Goal: Check status: Check status

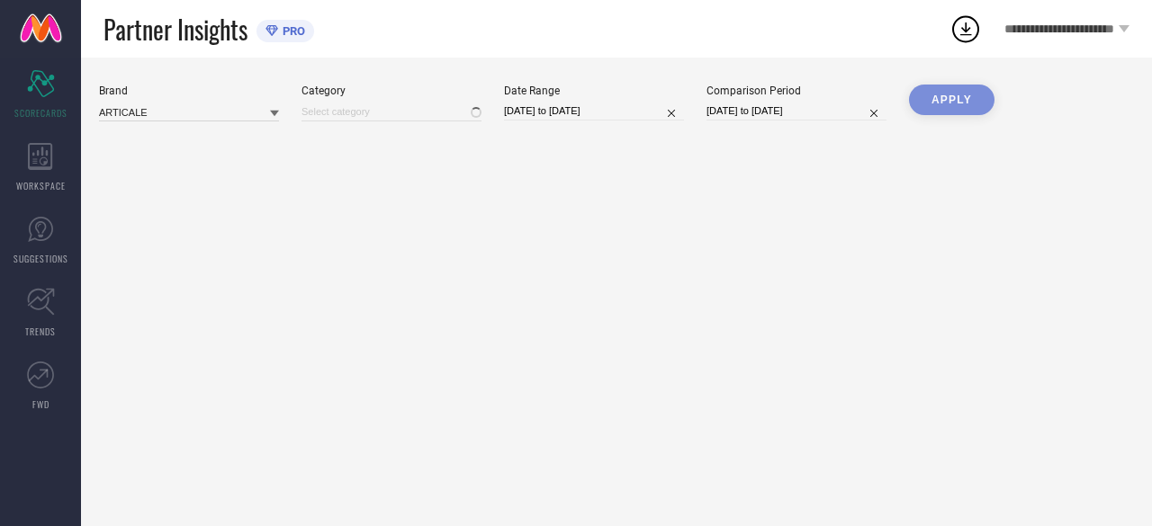
type input "All"
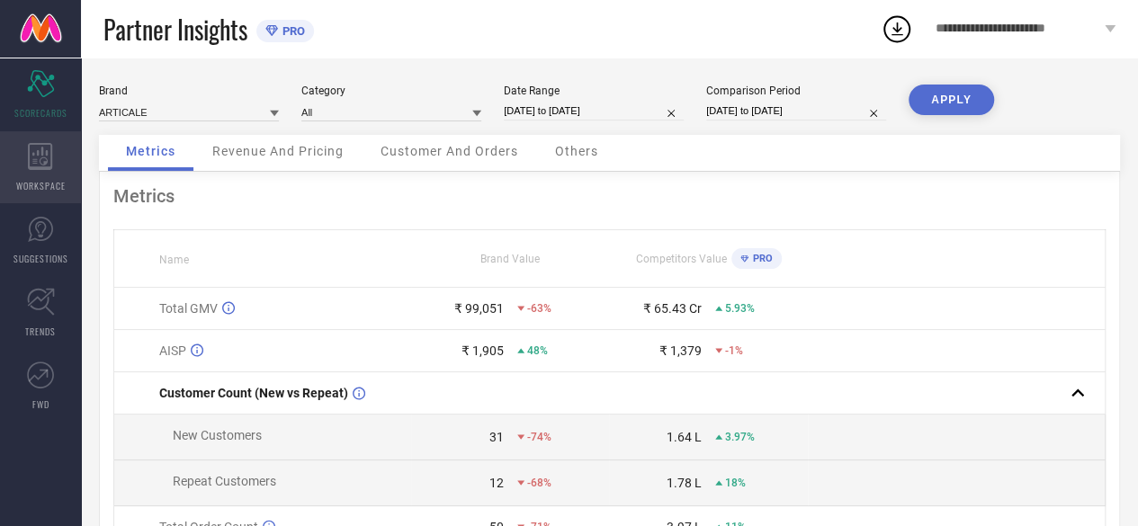
click at [31, 177] on div "WORKSPACE" at bounding box center [40, 167] width 81 height 72
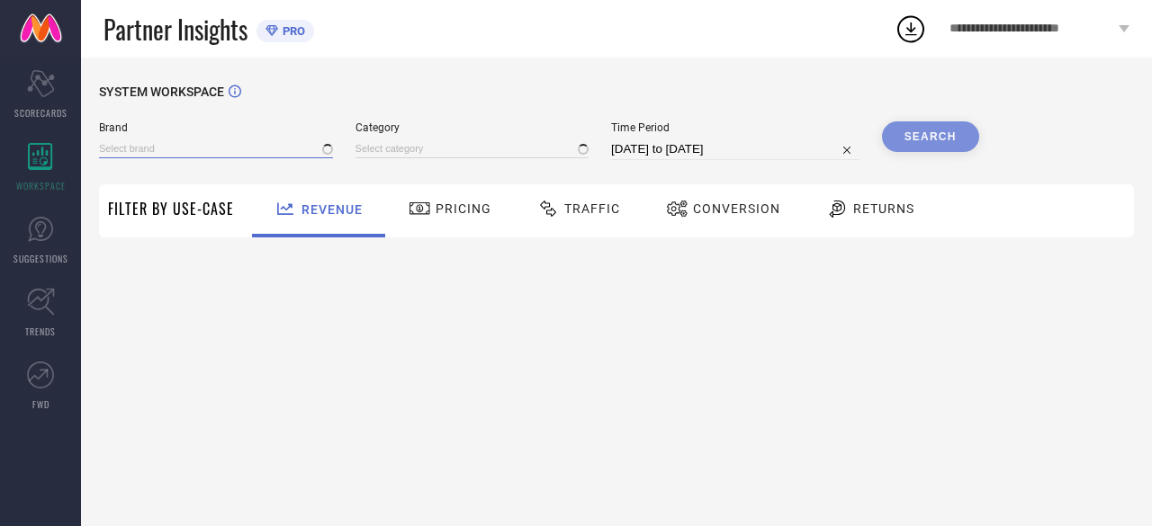
click at [209, 143] on input at bounding box center [216, 148] width 234 height 19
type input "All"
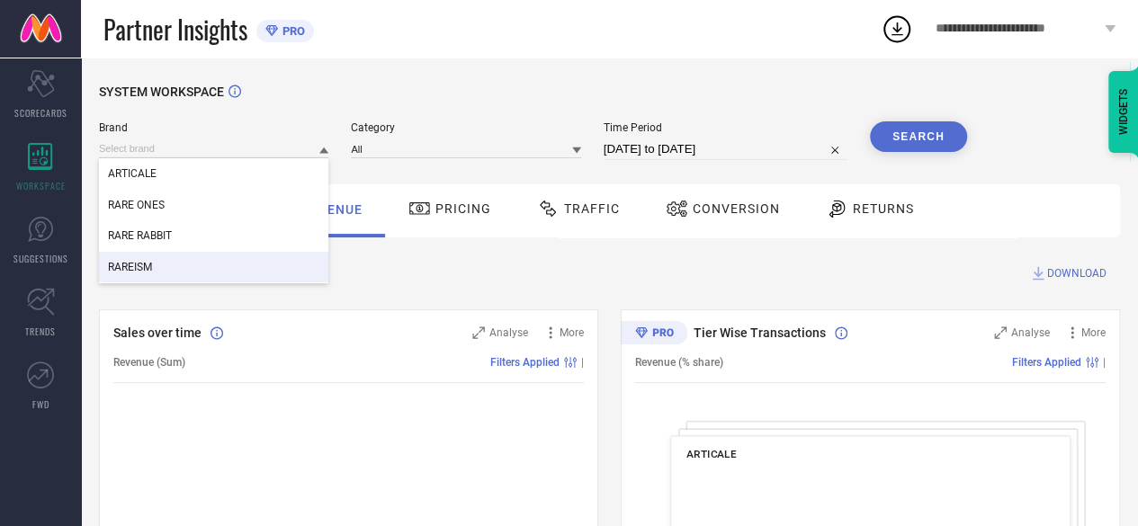
click at [182, 264] on div "RAREISM" at bounding box center [213, 267] width 229 height 31
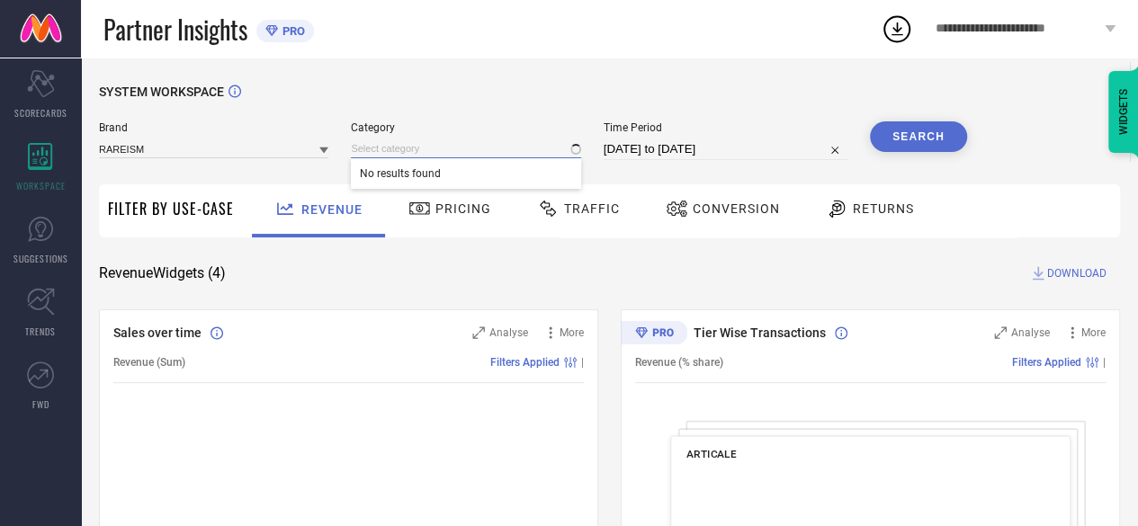
click at [443, 156] on input at bounding box center [465, 148] width 229 height 19
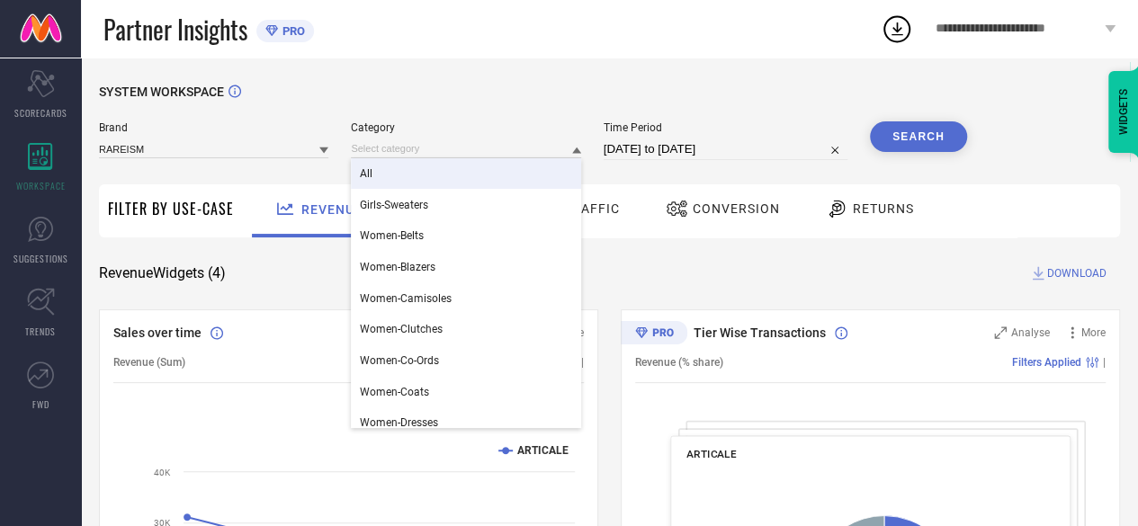
click at [432, 175] on div "All" at bounding box center [465, 173] width 229 height 31
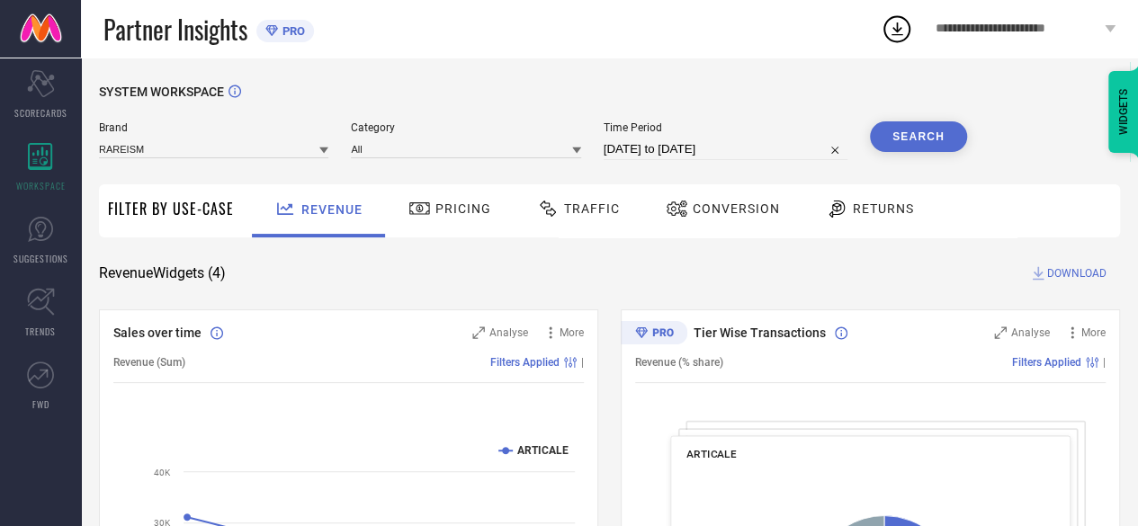
select select "6"
select select "2025"
select select "7"
select select "2025"
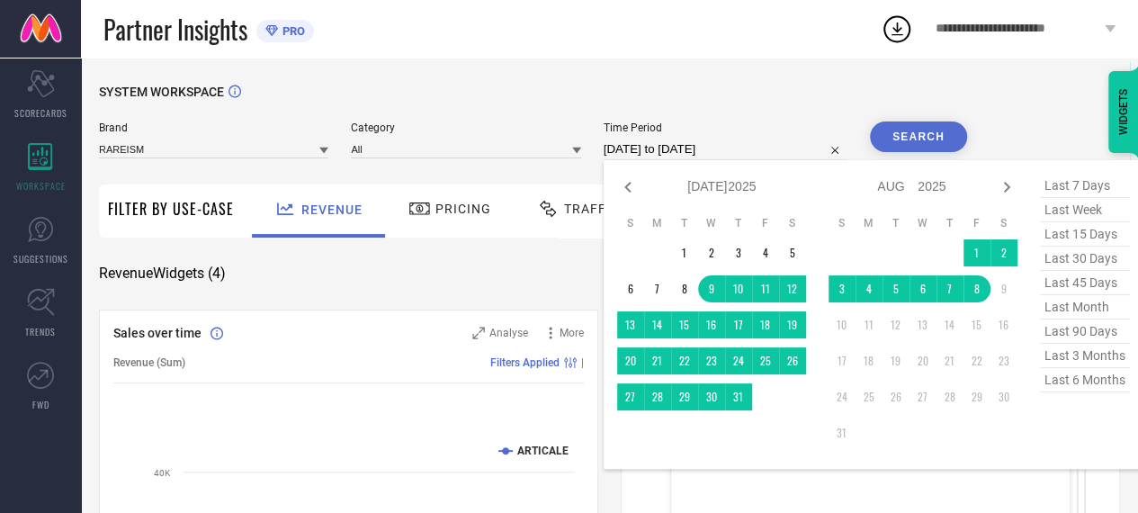
click at [642, 147] on input "[DATE] to [DATE]" at bounding box center [726, 150] width 244 height 22
click at [626, 183] on icon at bounding box center [628, 187] width 22 height 22
select select "5"
select select "2025"
select select "6"
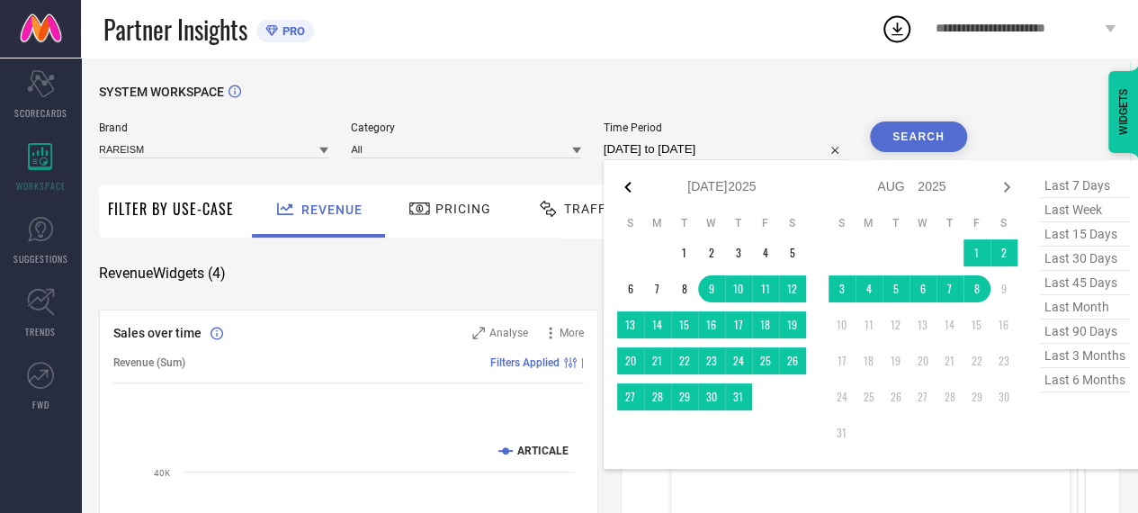
select select "2025"
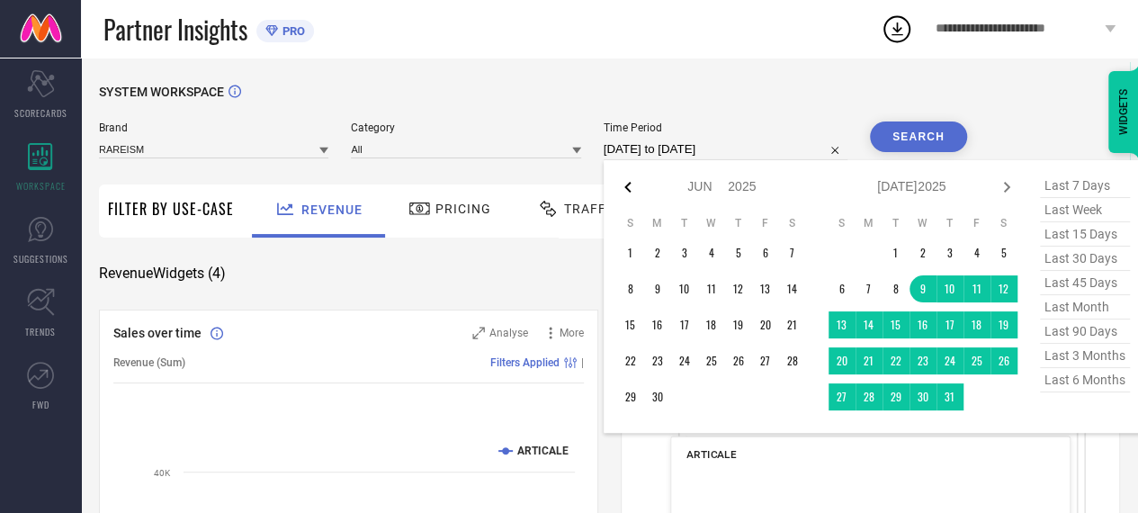
click at [626, 183] on icon at bounding box center [628, 187] width 22 height 22
select select "4"
select select "2025"
select select "5"
select select "2025"
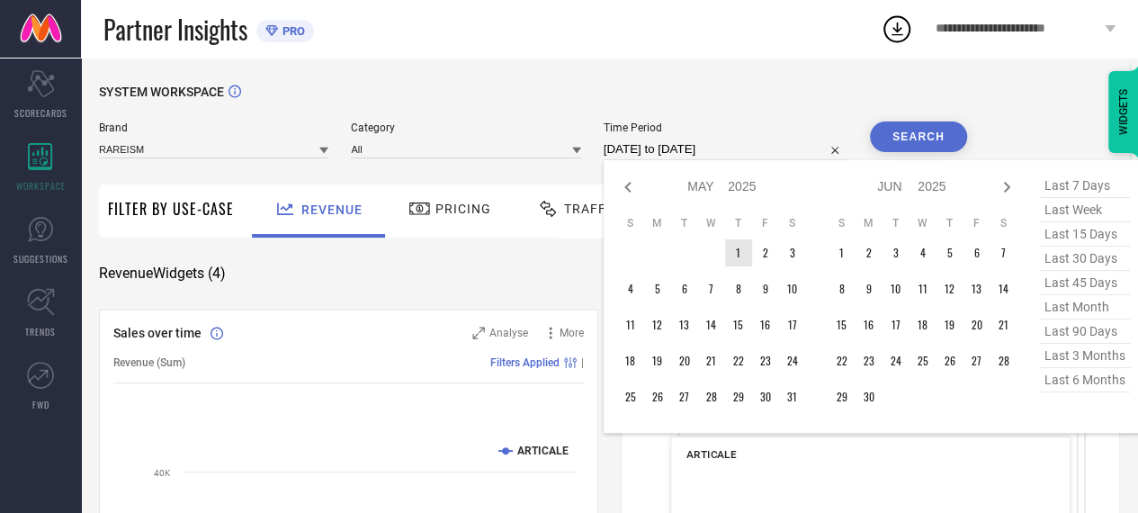
type input "After [DATE]"
click at [742, 253] on td "1" at bounding box center [738, 252] width 27 height 27
click at [1013, 188] on icon at bounding box center [1007, 187] width 22 height 22
select select "5"
select select "2025"
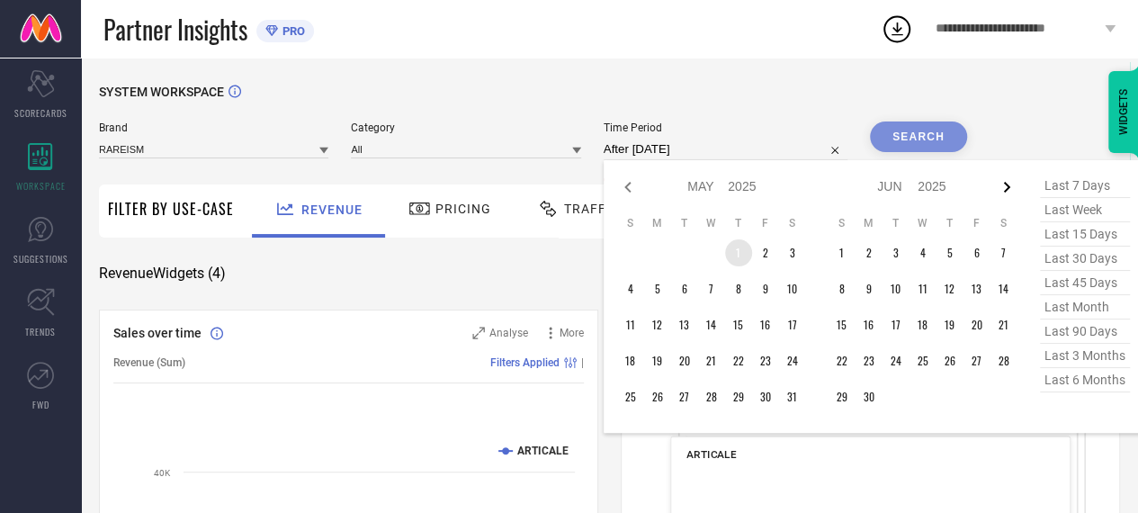
select select "6"
select select "2025"
click at [1013, 188] on icon at bounding box center [1007, 187] width 22 height 22
select select "6"
select select "2025"
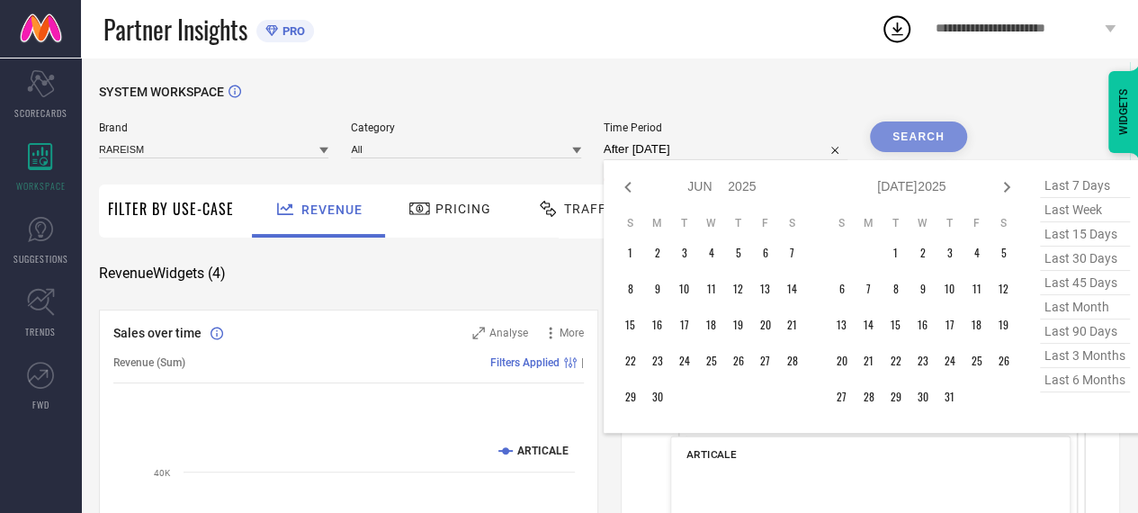
select select "7"
select select "2025"
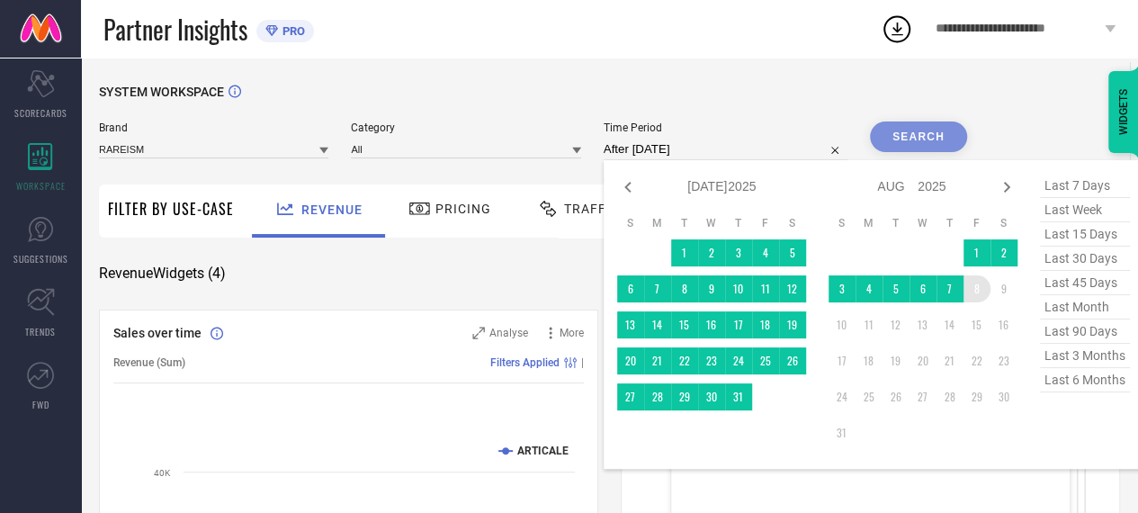
type input "[DATE] to [DATE]"
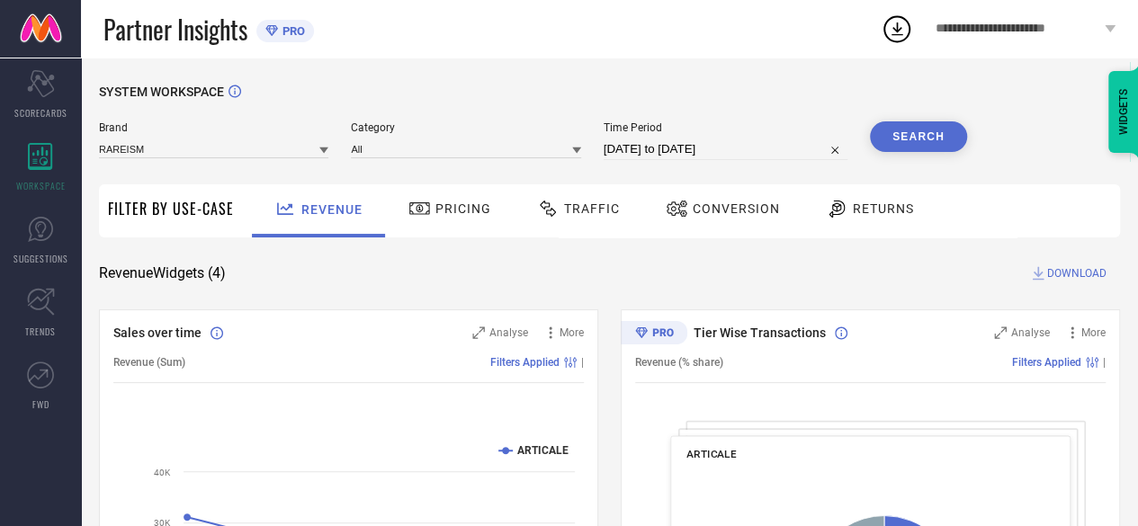
click at [918, 143] on button "Search" at bounding box center [918, 136] width 97 height 31
click at [1045, 273] on icon at bounding box center [1038, 273] width 18 height 18
click at [731, 46] on div "Partner Insights PRO" at bounding box center [491, 29] width 777 height 58
